Goal: Obtain resource: Obtain resource

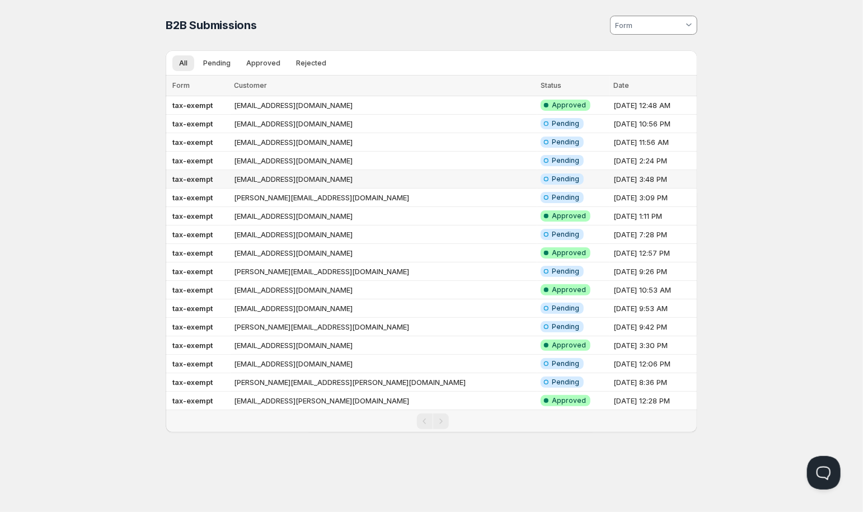
click at [310, 178] on td "[EMAIL_ADDRESS][DOMAIN_NAME]" at bounding box center [384, 179] width 307 height 18
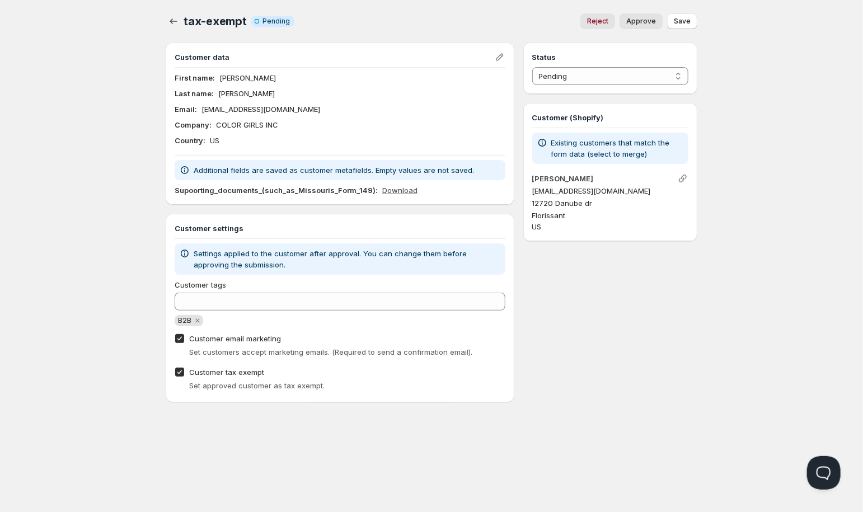
click at [410, 191] on link "Download" at bounding box center [399, 190] width 35 height 11
drag, startPoint x: 619, startPoint y: 191, endPoint x: 534, endPoint y: 190, distance: 85.6
click at [534, 190] on p "[EMAIL_ADDRESS][DOMAIN_NAME]" at bounding box center [610, 190] width 156 height 11
copy p "[EMAIL_ADDRESS][DOMAIN_NAME]"
